Goal: Task Accomplishment & Management: Manage account settings

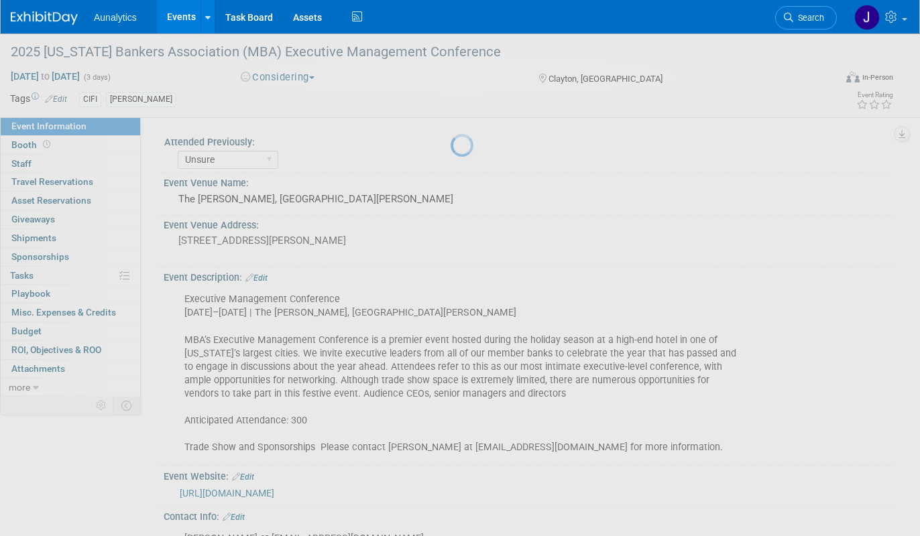
select select "Unsure"
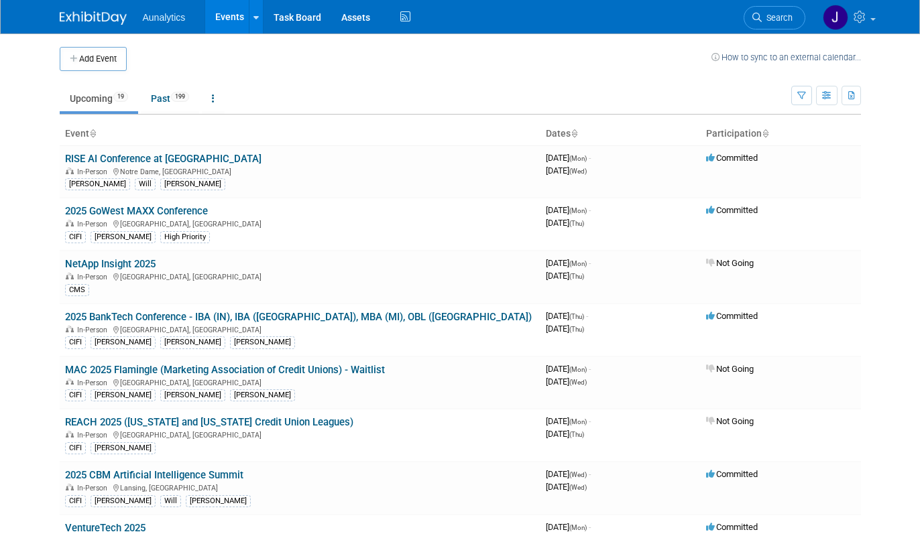
click at [99, 98] on link "Upcoming 19" at bounding box center [99, 98] width 78 height 25
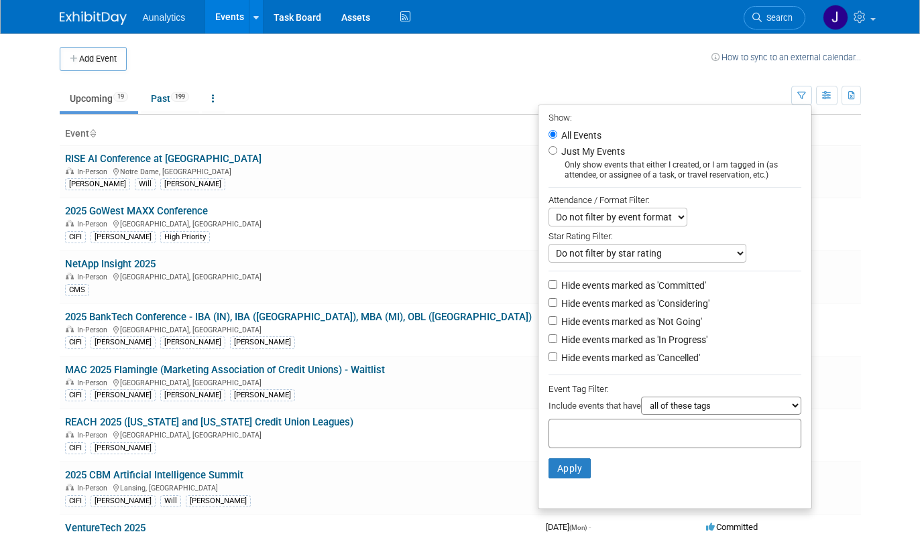
click at [619, 320] on label "Hide events marked as 'Not Going'" at bounding box center [629, 321] width 143 height 13
click at [557, 320] on input "Hide events marked as 'Not Going'" at bounding box center [552, 320] width 9 height 9
checkbox input "true"
click at [576, 471] on button "Apply" at bounding box center [569, 468] width 43 height 20
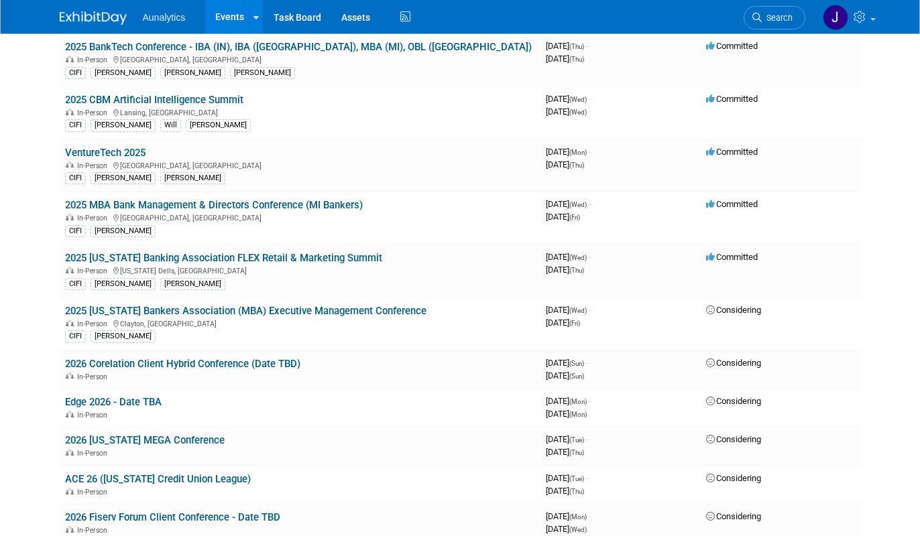
scroll to position [199, 0]
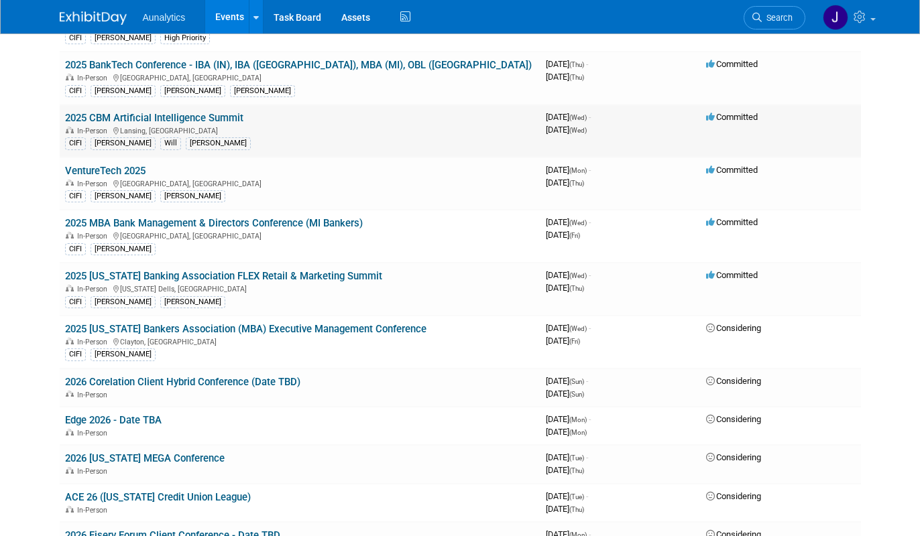
click at [231, 119] on link "2025 CBM Artificial Intelligence Summit" at bounding box center [154, 118] width 178 height 12
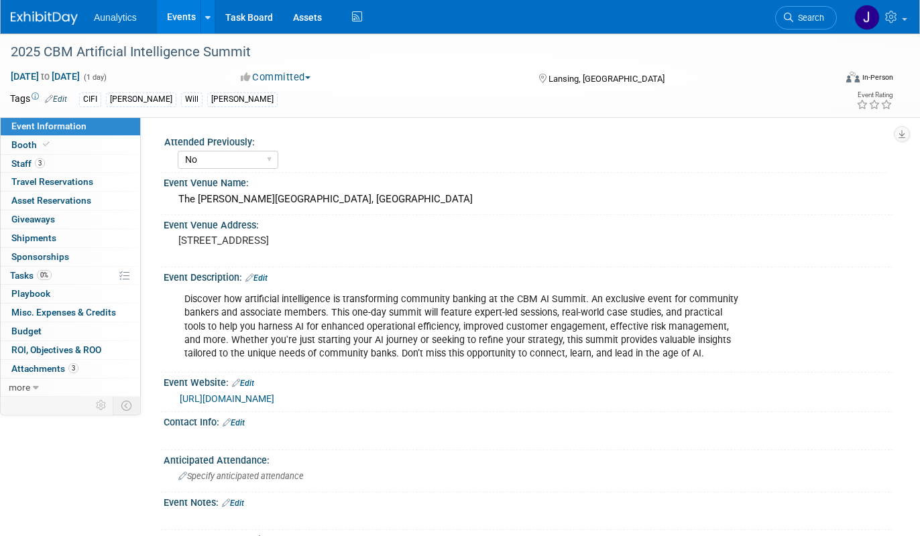
select select "No"
select select "CIFI Sales"
select select "Financial"
select select "Bank"
select select "State"
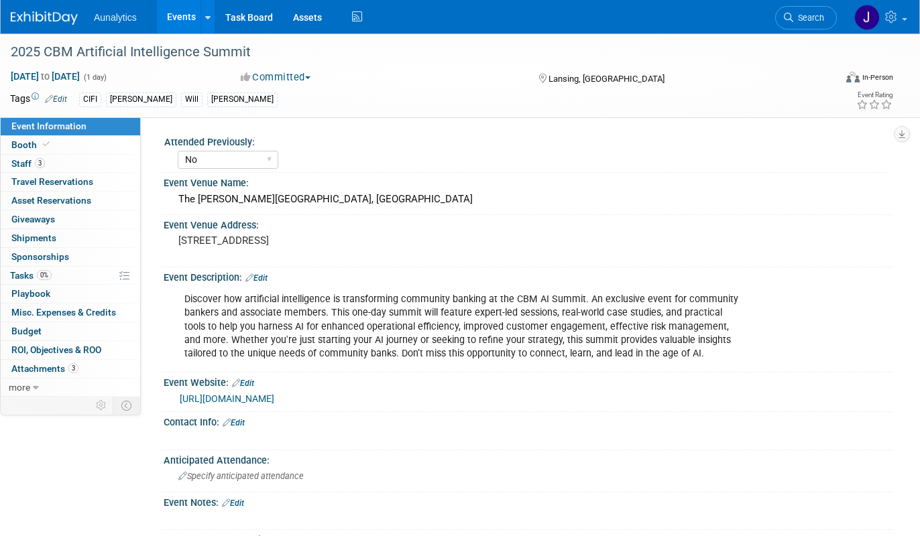
select select "Submitted"
click at [203, 57] on div "2025 CBM Artificial Intelligence Summit" at bounding box center [412, 52] width 812 height 24
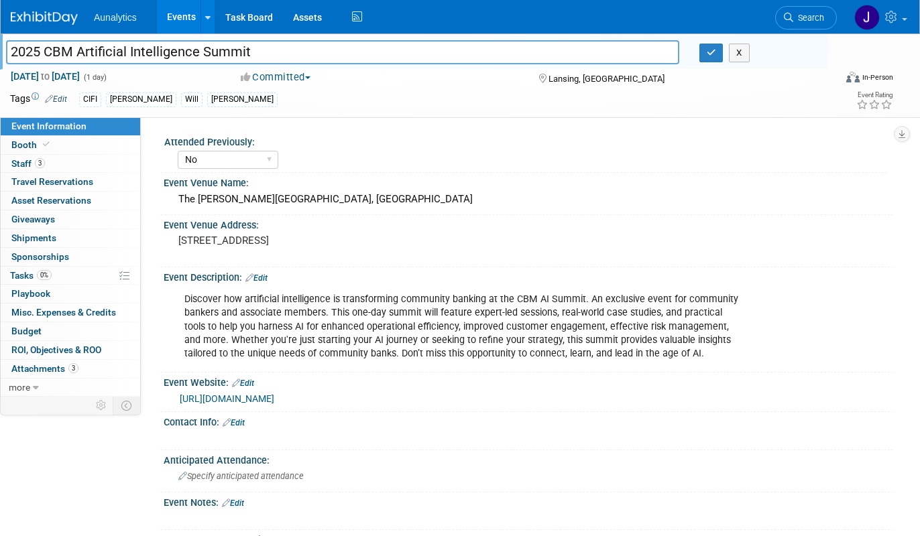
click at [203, 57] on input "2025 CBM Artificial Intelligence Summit" at bounding box center [342, 51] width 673 height 23
click at [95, 168] on link "3 Staff 3" at bounding box center [70, 164] width 139 height 18
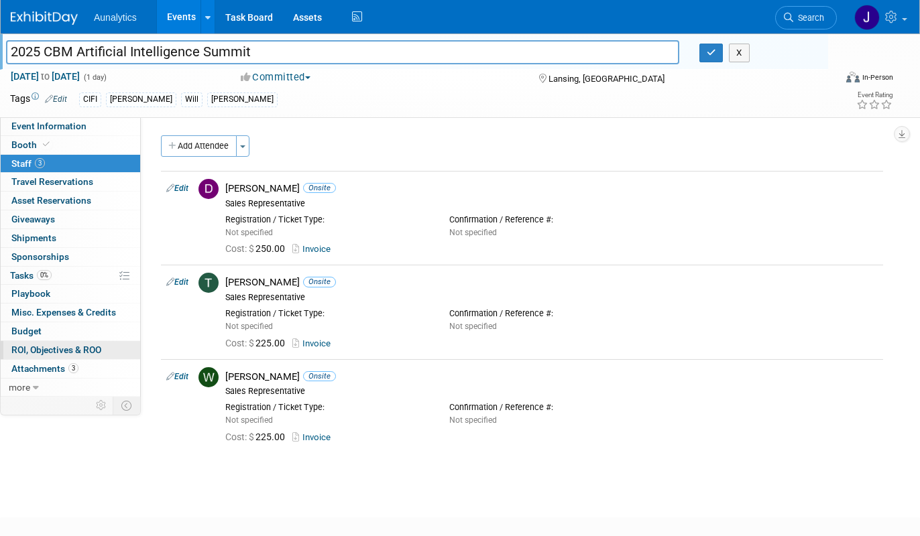
click at [56, 347] on span "ROI, Objectives & ROO 0" at bounding box center [56, 350] width 90 height 11
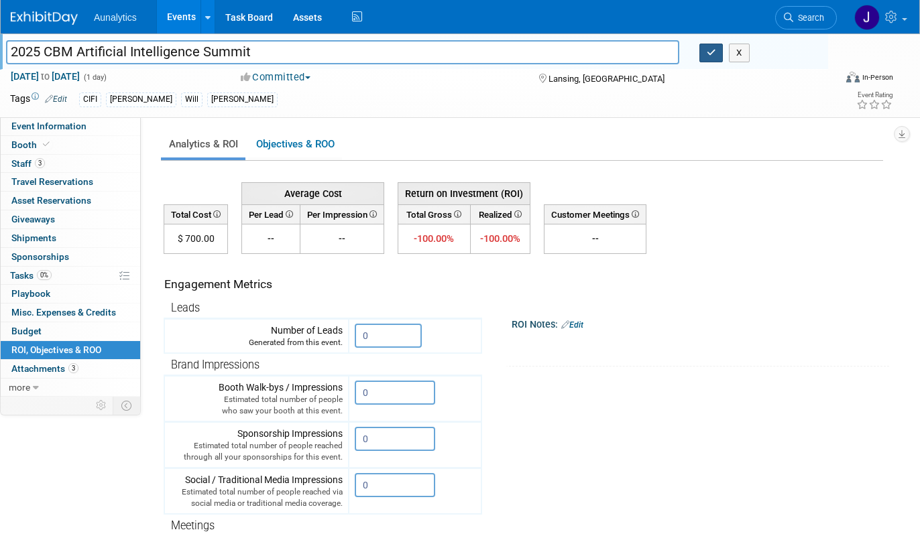
click at [717, 54] on button "button" at bounding box center [711, 53] width 24 height 19
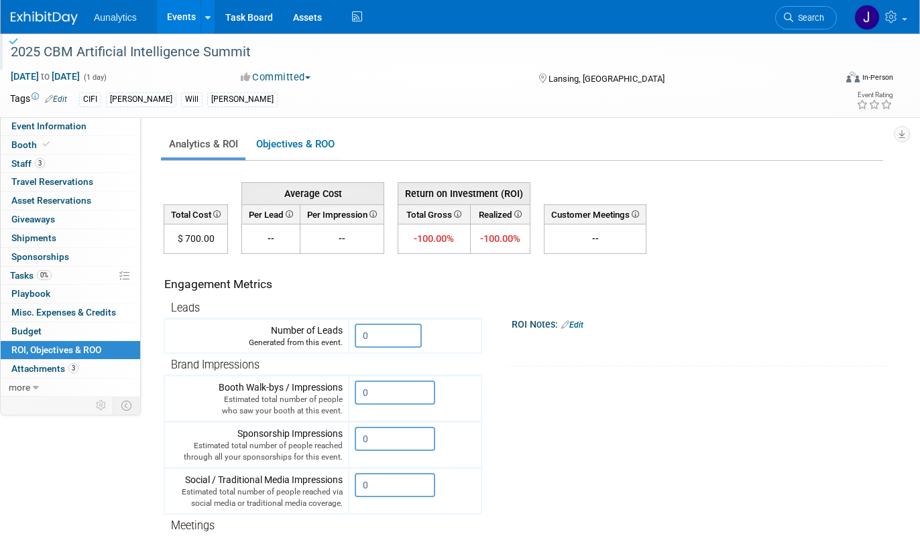
click at [182, 12] on link "Events" at bounding box center [181, 17] width 49 height 34
